Goal: Information Seeking & Learning: Learn about a topic

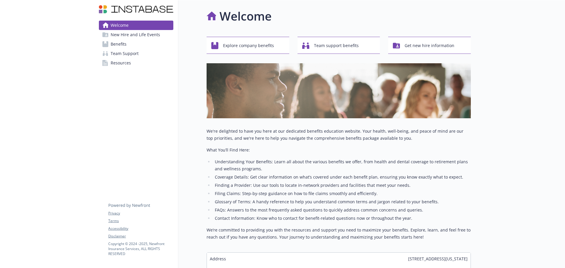
click at [126, 41] on span "Benefits" at bounding box center [119, 43] width 16 height 9
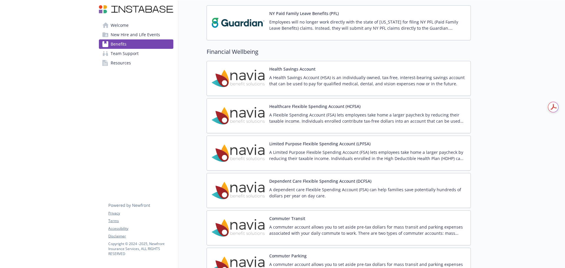
click at [237, 118] on img at bounding box center [237, 115] width 53 height 25
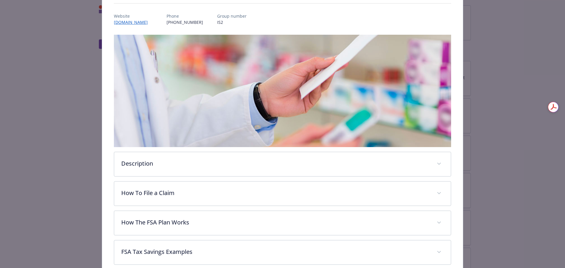
scroll to position [135, 0]
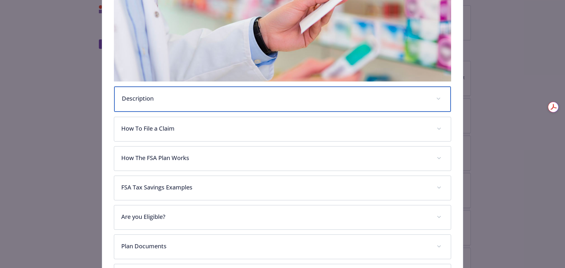
click at [182, 102] on div "Description" at bounding box center [282, 98] width 337 height 25
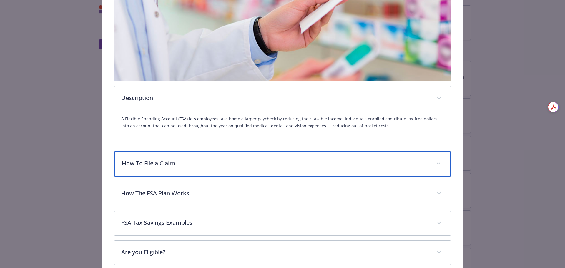
click at [198, 158] on div "How To File a Claim" at bounding box center [282, 163] width 337 height 25
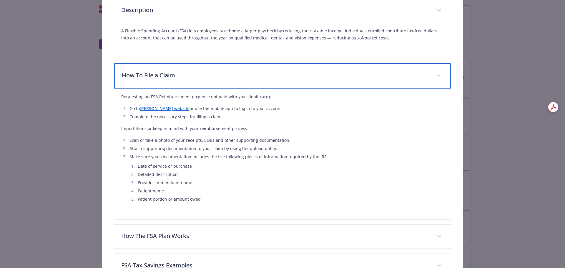
scroll to position [224, 0]
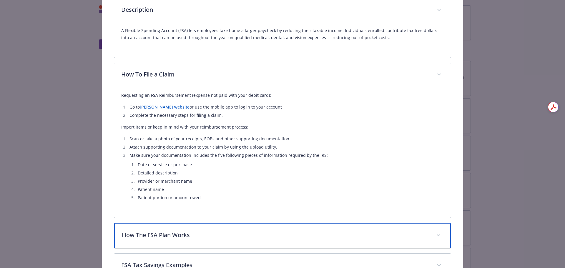
click at [223, 244] on div "How The FSA Plan Works" at bounding box center [282, 235] width 337 height 25
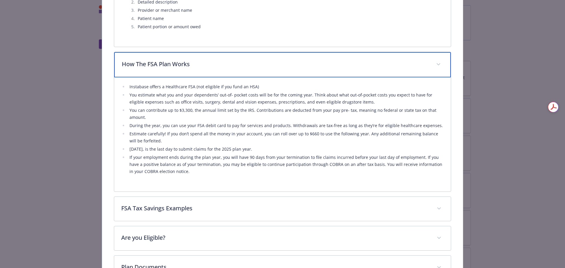
scroll to position [400, 0]
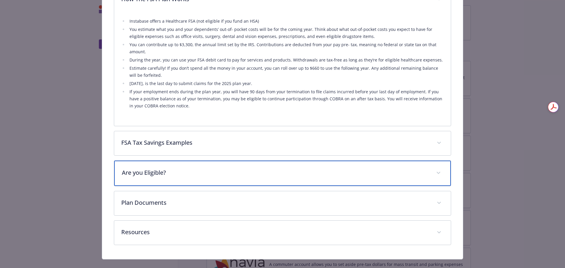
click at [207, 178] on div "Are you Eligible?" at bounding box center [282, 173] width 337 height 25
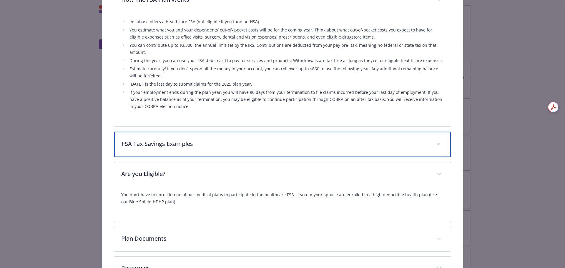
click at [269, 148] on div "FSA Tax Savings Examples" at bounding box center [282, 144] width 337 height 25
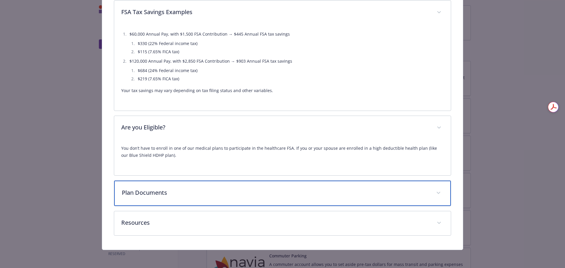
click at [236, 197] on div "Plan Documents" at bounding box center [282, 193] width 337 height 25
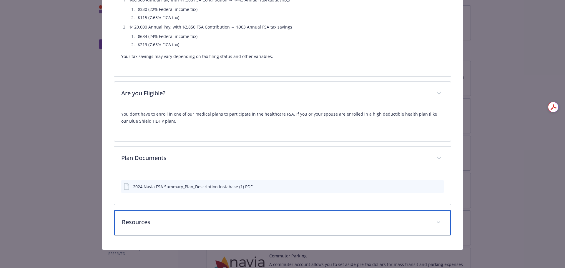
click at [241, 220] on p "Resources" at bounding box center [275, 222] width 307 height 9
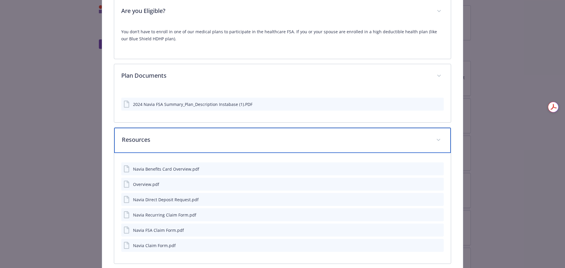
scroll to position [734, 0]
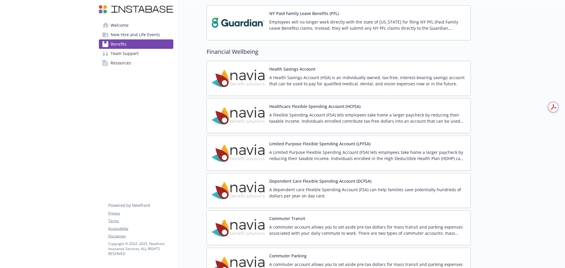
click at [243, 153] on img at bounding box center [237, 153] width 53 height 25
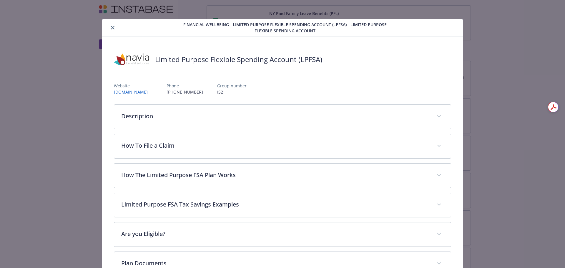
scroll to position [18, 0]
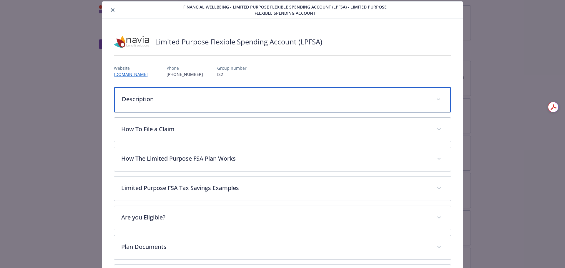
click at [190, 105] on div "Description" at bounding box center [282, 99] width 337 height 25
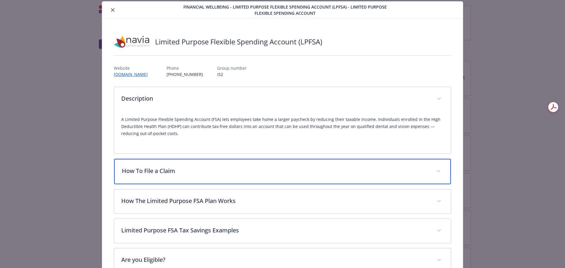
click at [208, 175] on div "How To File a Claim" at bounding box center [282, 171] width 337 height 25
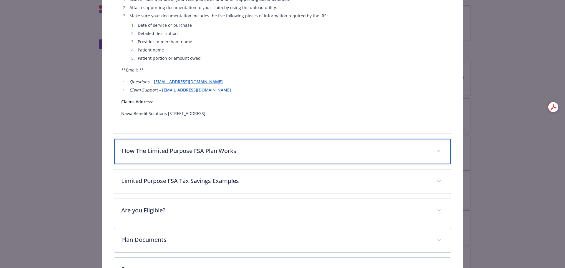
click at [209, 158] on div "How The Limited Purpose FSA Plan Works" at bounding box center [282, 151] width 337 height 25
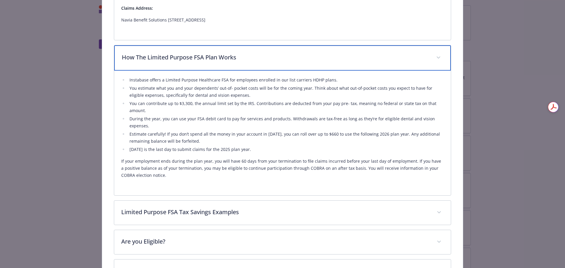
scroll to position [369, 0]
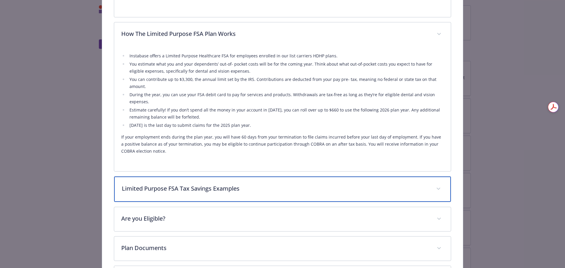
click at [222, 194] on div "Limited Purpose FSA Tax Savings Examples" at bounding box center [282, 188] width 337 height 25
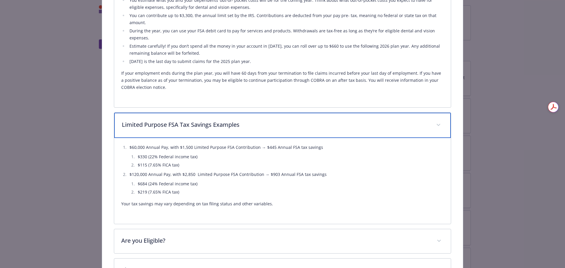
scroll to position [511, 0]
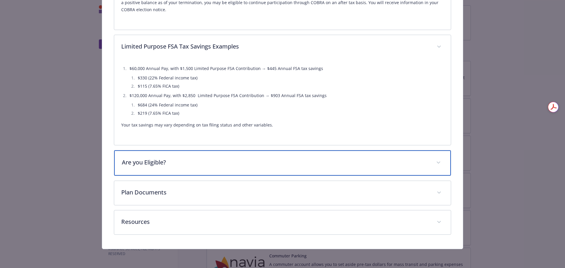
click at [233, 165] on p "Are you Eligible?" at bounding box center [275, 162] width 307 height 9
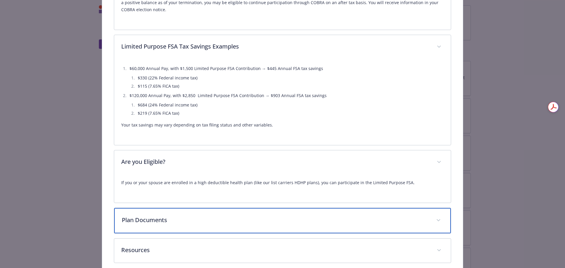
click at [226, 220] on p "Plan Documents" at bounding box center [275, 220] width 307 height 9
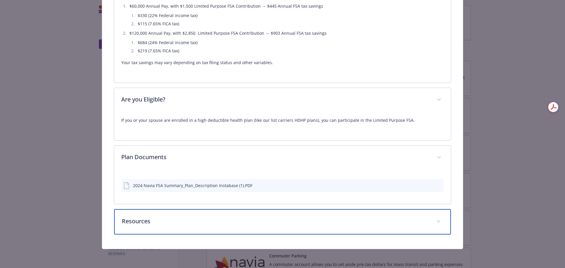
click at [213, 221] on p "Resources" at bounding box center [275, 221] width 307 height 9
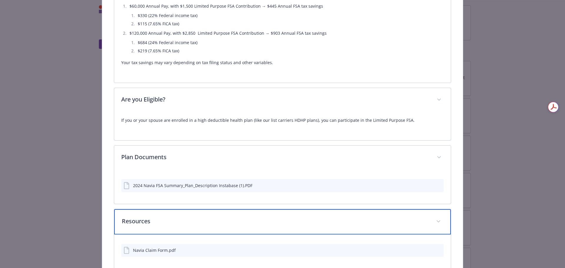
scroll to position [607, 0]
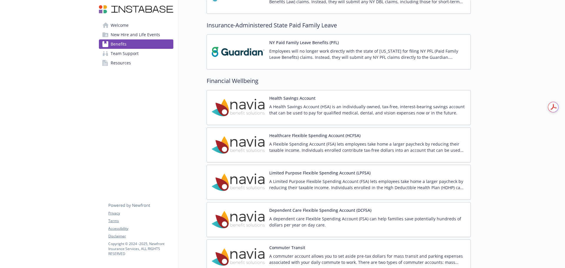
scroll to position [588, 0]
click at [119, 25] on span "Welcome" at bounding box center [120, 25] width 18 height 9
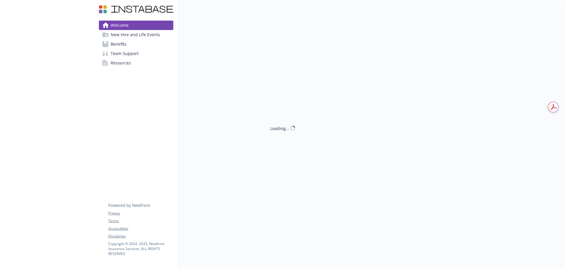
scroll to position [68, 0]
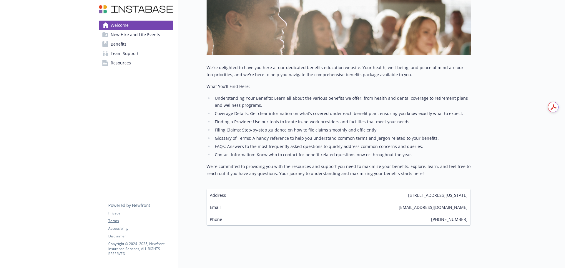
click at [126, 34] on span "New Hire and Life Events" at bounding box center [135, 34] width 49 height 9
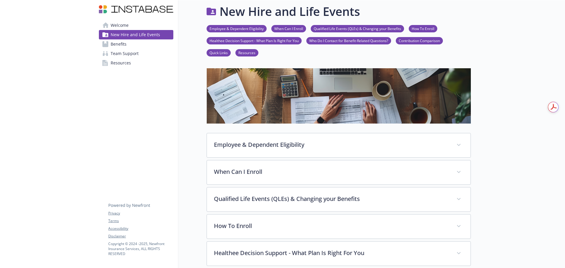
scroll to position [68, 0]
